Goal: Information Seeking & Learning: Learn about a topic

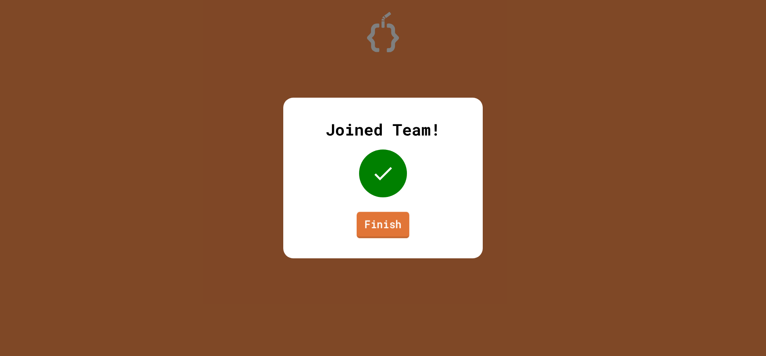
click at [395, 223] on link "Finish" at bounding box center [383, 225] width 53 height 26
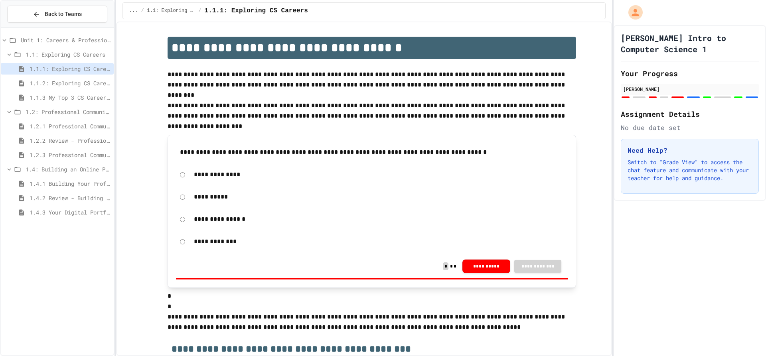
click at [61, 179] on div "1.4.1 Building Your Professional Online Presence" at bounding box center [57, 184] width 113 height 12
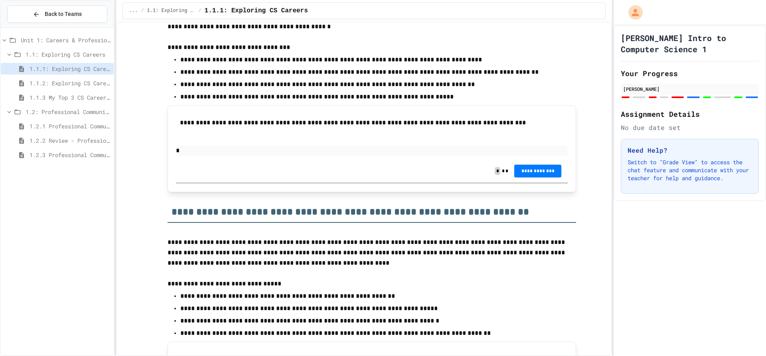
scroll to position [838, 0]
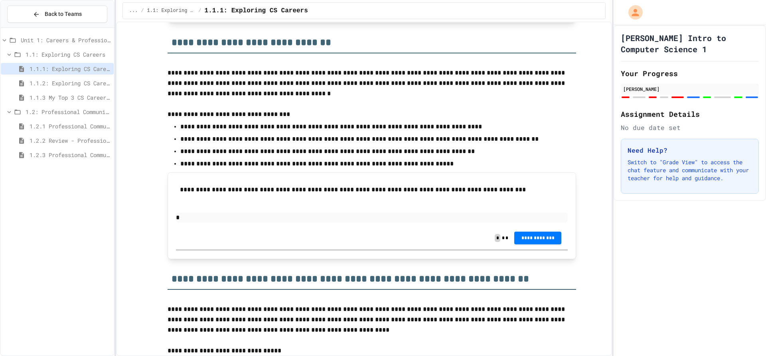
drag, startPoint x: 287, startPoint y: 158, endPoint x: 299, endPoint y: 107, distance: 51.7
click at [299, 107] on p at bounding box center [372, 104] width 408 height 10
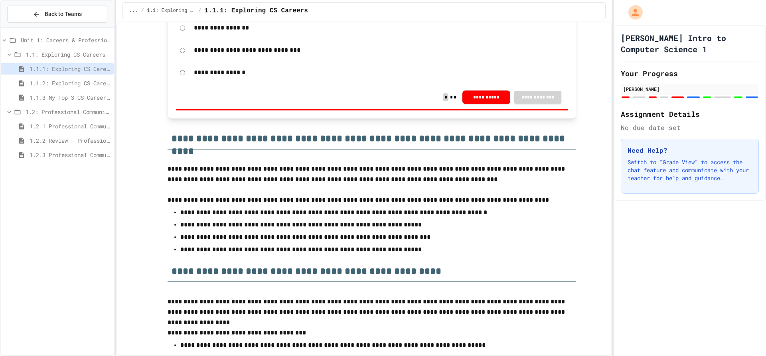
scroll to position [1237, 0]
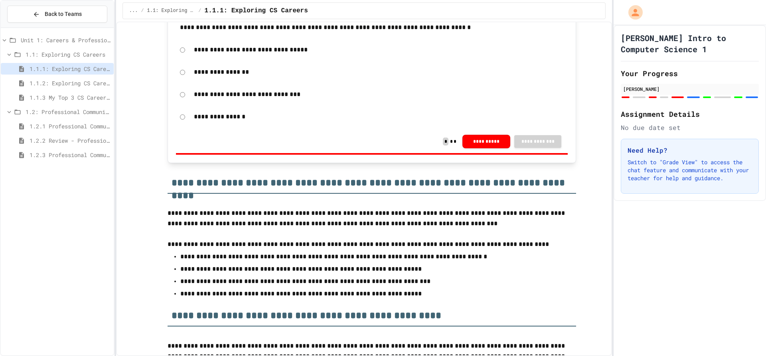
drag, startPoint x: 205, startPoint y: 124, endPoint x: 135, endPoint y: 203, distance: 105.7
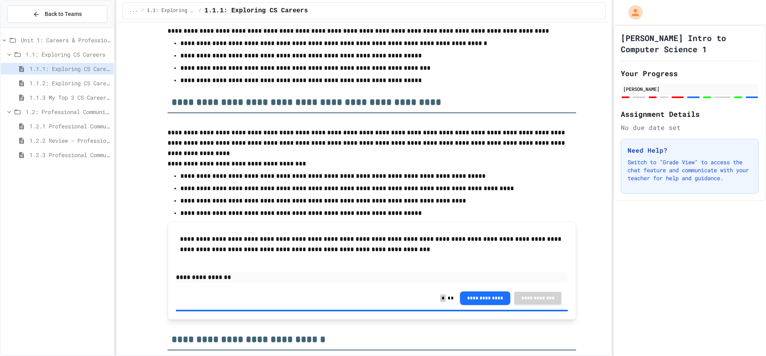
scroll to position [1432, 0]
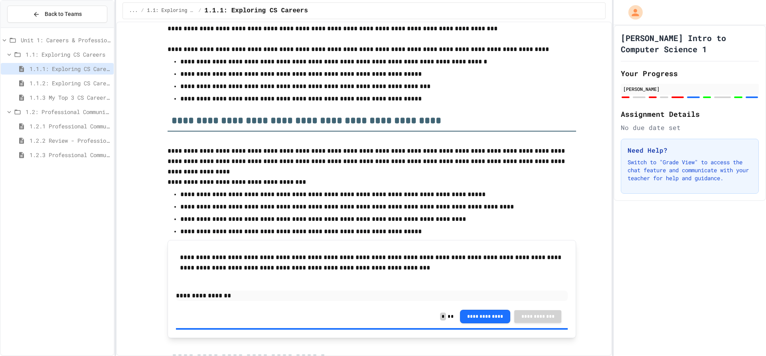
click at [54, 79] on span "1.1.2: Exploring CS Careers - Review" at bounding box center [70, 83] width 81 height 8
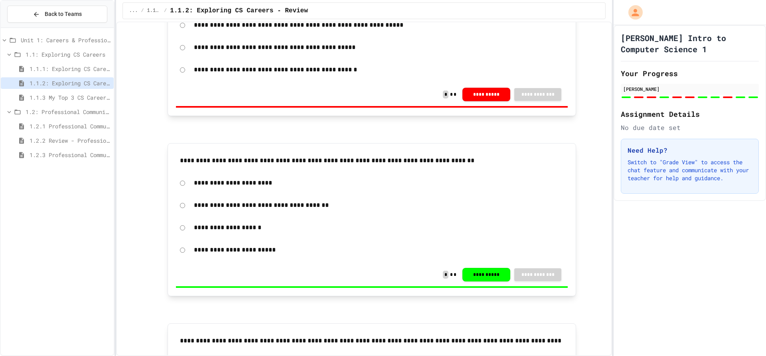
scroll to position [1077, 0]
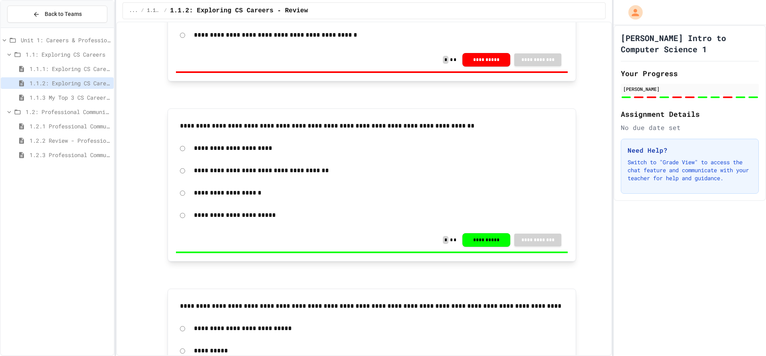
drag, startPoint x: 265, startPoint y: 130, endPoint x: 138, endPoint y: 170, distance: 133.1
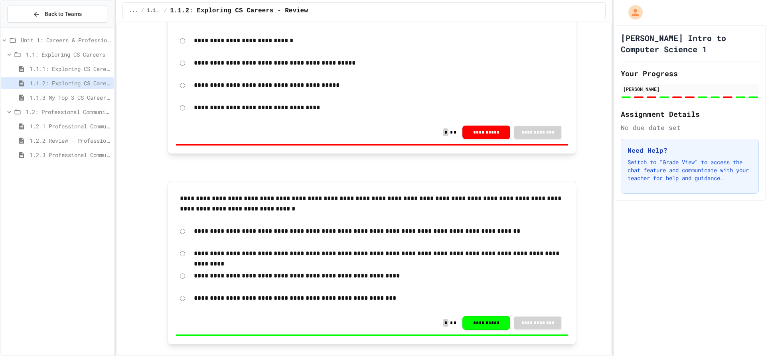
scroll to position [1753, 0]
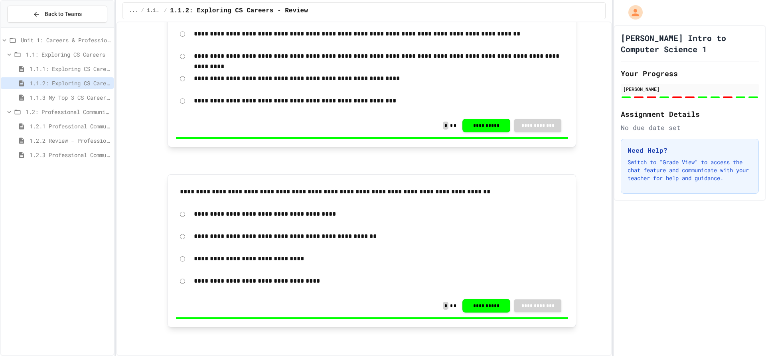
click at [67, 121] on div "1.2.1 Professional Communication" at bounding box center [57, 126] width 113 height 12
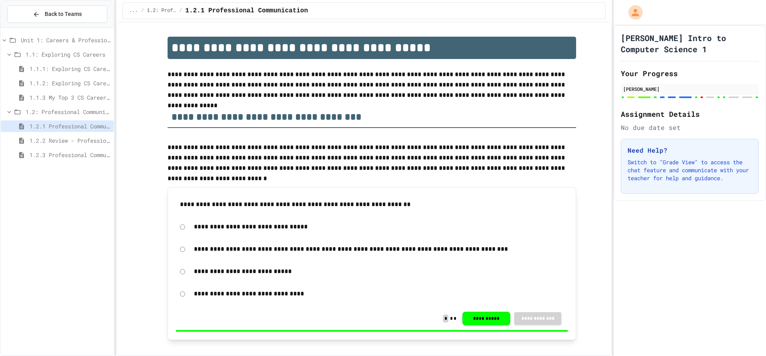
click at [70, 109] on span "1.2: Professional Communication" at bounding box center [68, 112] width 85 height 8
click at [70, 87] on span "1.1.2: Exploring CS Careers - Review" at bounding box center [70, 83] width 81 height 8
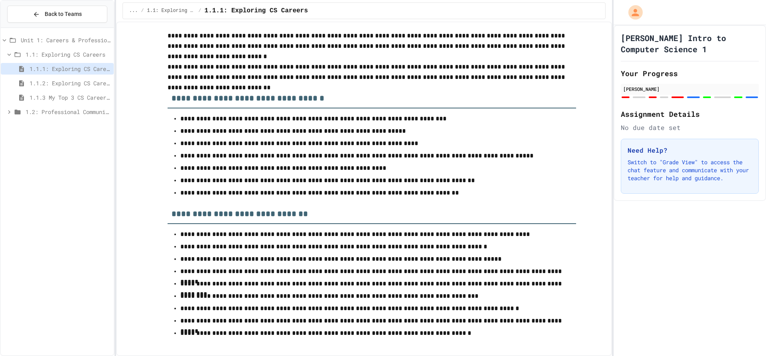
scroll to position [2828, 0]
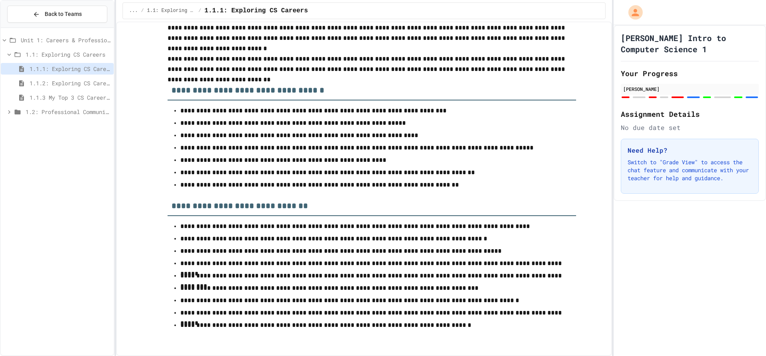
click at [92, 81] on span "1.1.2: Exploring CS Careers - Review" at bounding box center [70, 83] width 81 height 8
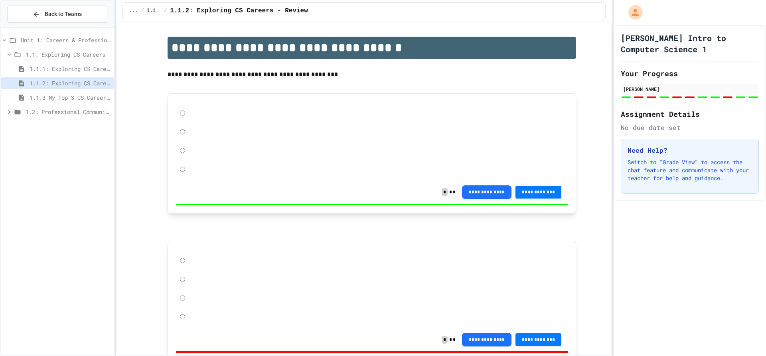
click at [89, 94] on span "1.1.3 My Top 3 CS Careers!" at bounding box center [70, 97] width 81 height 8
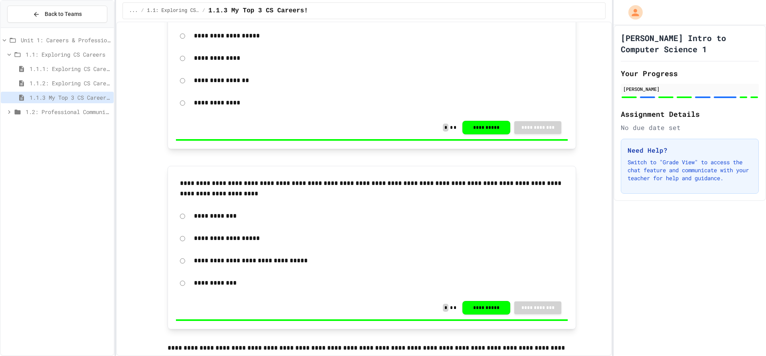
scroll to position [1349, 0]
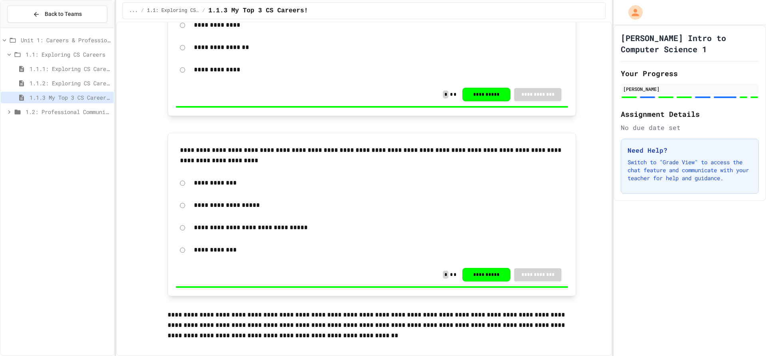
click at [43, 107] on div "1.2: Professional Communication" at bounding box center [57, 112] width 113 height 12
click at [47, 123] on span "1.2.1 Professional Communication" at bounding box center [70, 126] width 81 height 8
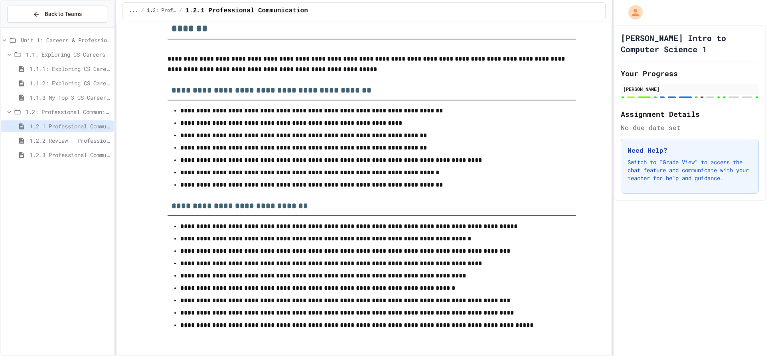
scroll to position [4268, 0]
drag, startPoint x: 204, startPoint y: 136, endPoint x: 160, endPoint y: 142, distance: 44.6
